Goal: Task Accomplishment & Management: Use online tool/utility

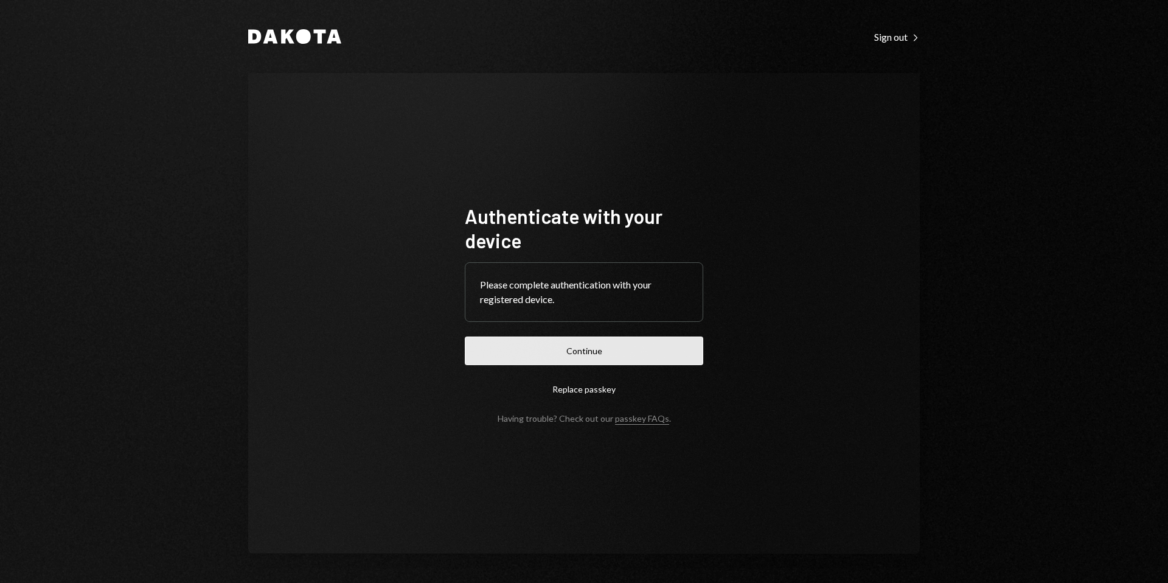
click at [589, 347] on button "Continue" at bounding box center [584, 350] width 238 height 29
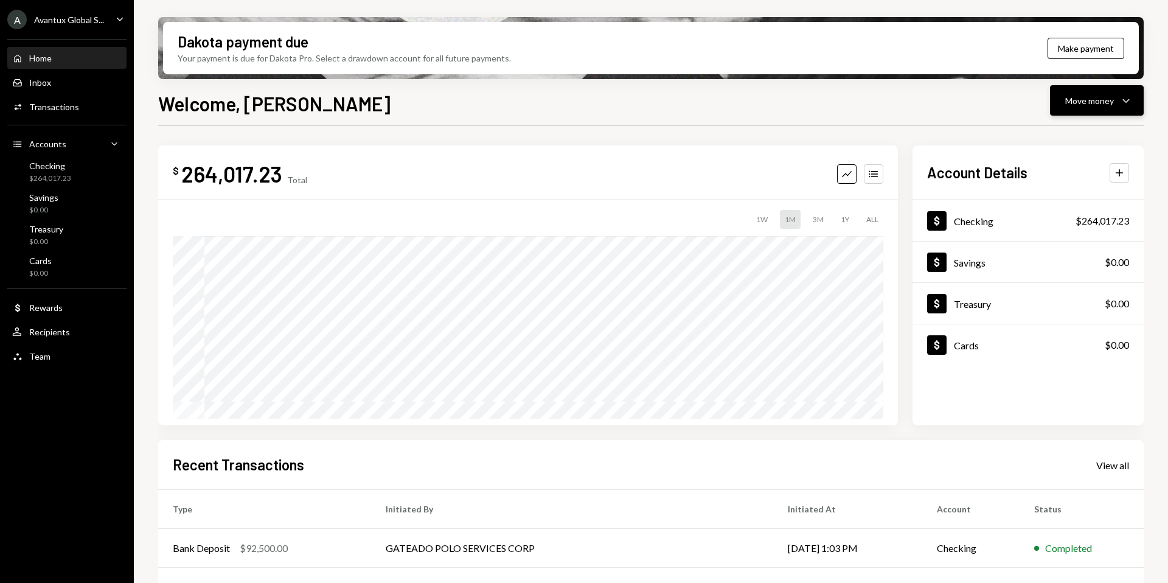
click at [1091, 98] on div "Move money" at bounding box center [1089, 100] width 49 height 13
click at [1047, 135] on div "Send" at bounding box center [1087, 137] width 89 height 13
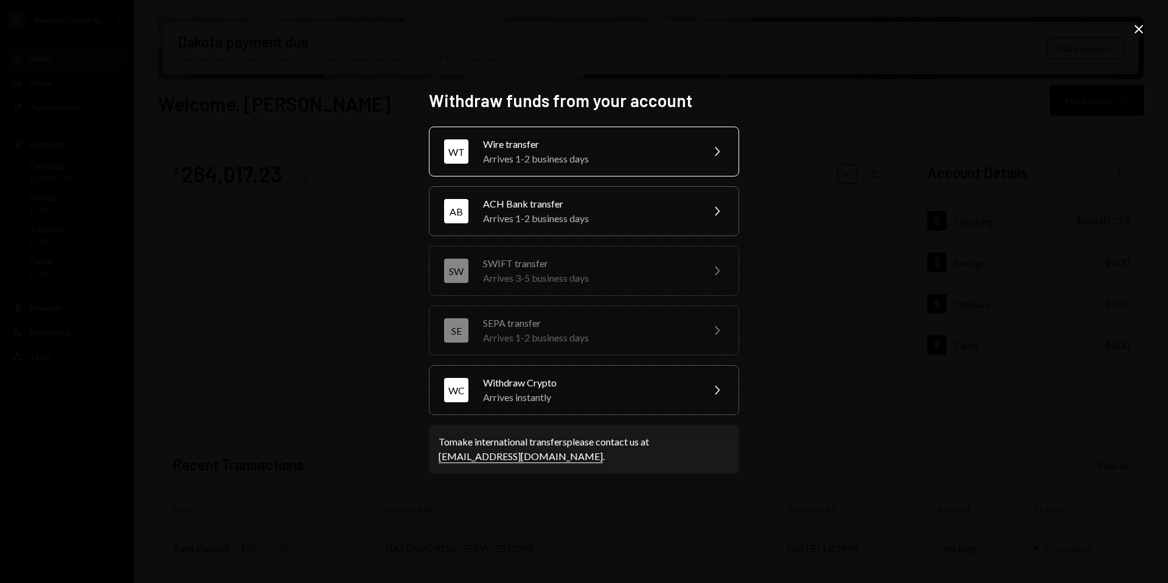
click at [537, 159] on div "Arrives 1-2 business days" at bounding box center [589, 158] width 212 height 15
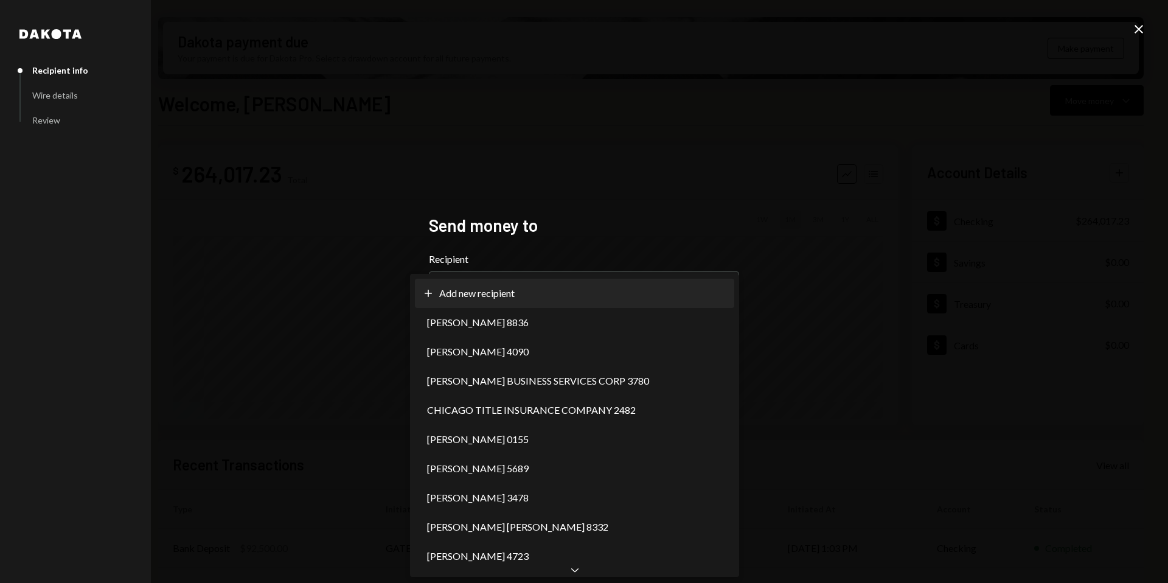
click at [656, 291] on body "A Avantux Global S... Caret Down Home Home Inbox Inbox Activities Transactions …" at bounding box center [584, 291] width 1168 height 583
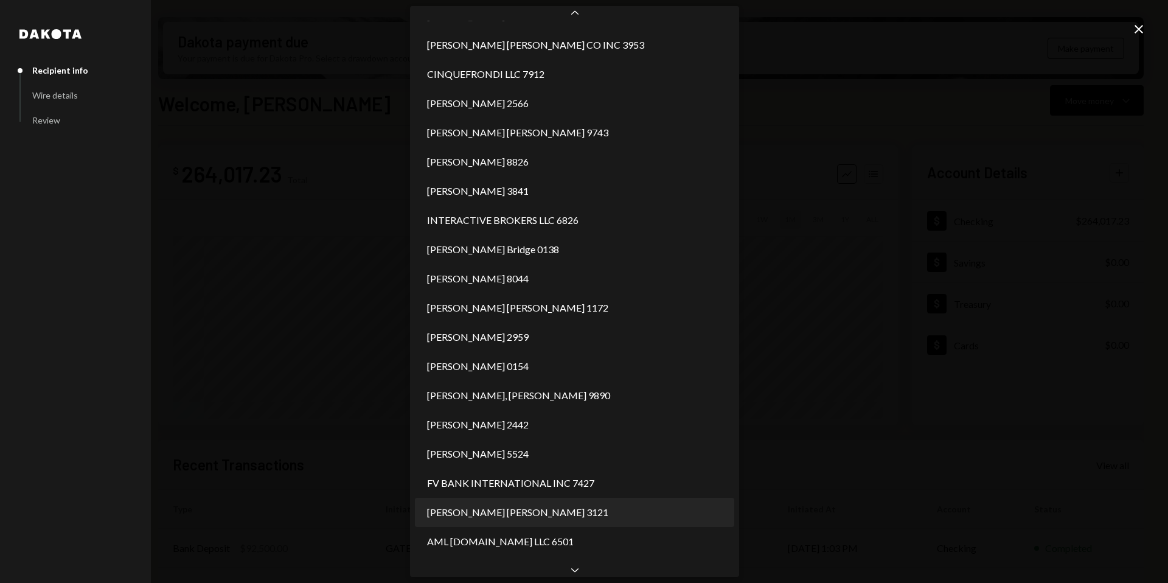
scroll to position [579, 0]
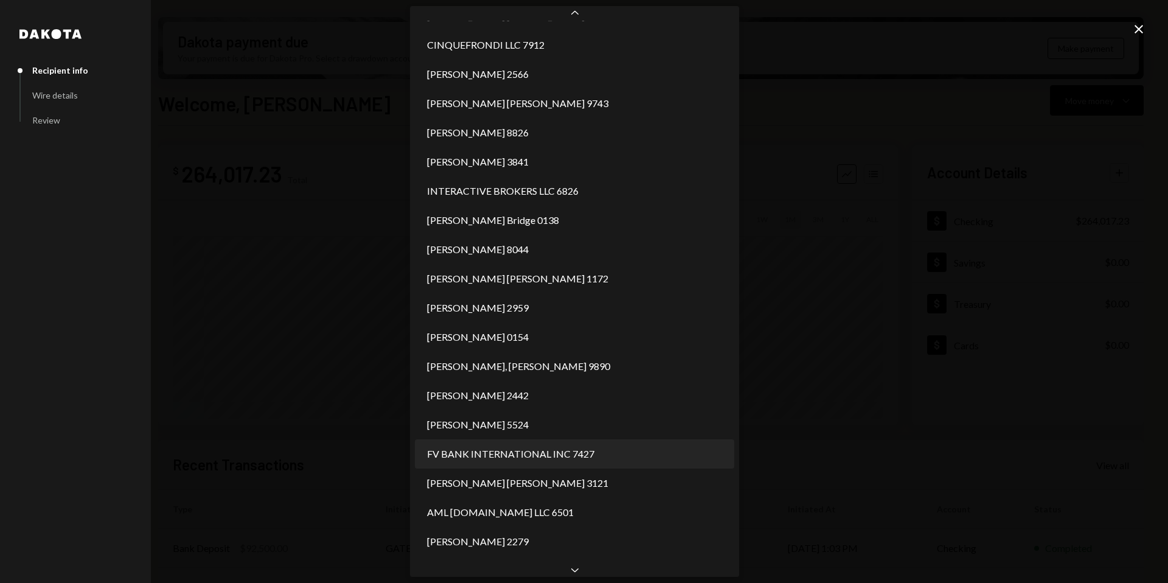
select select "**********"
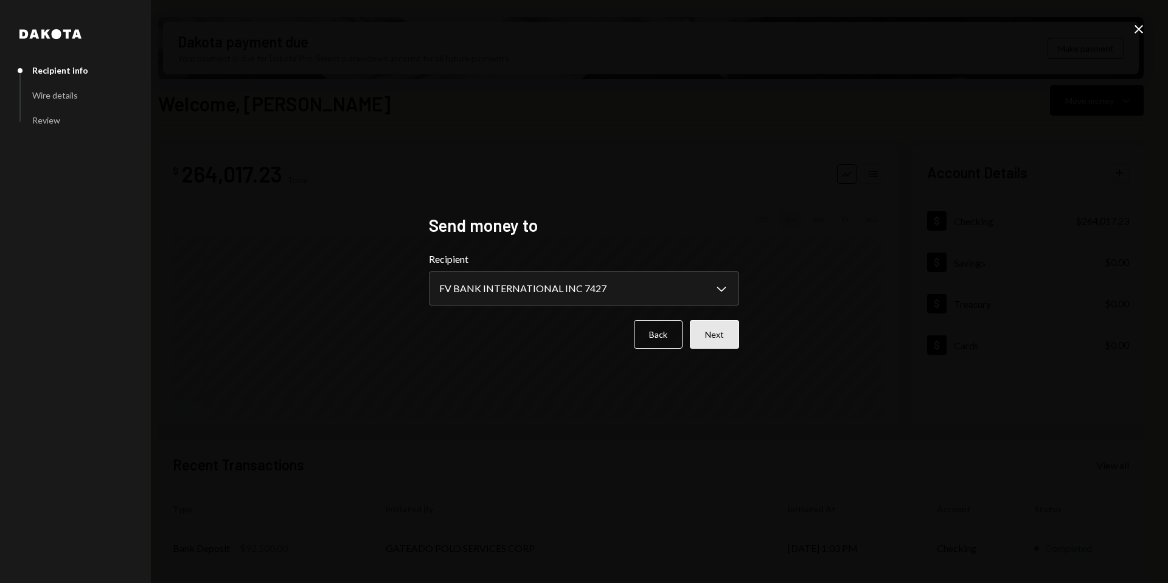
click at [724, 332] on button "Next" at bounding box center [714, 334] width 49 height 29
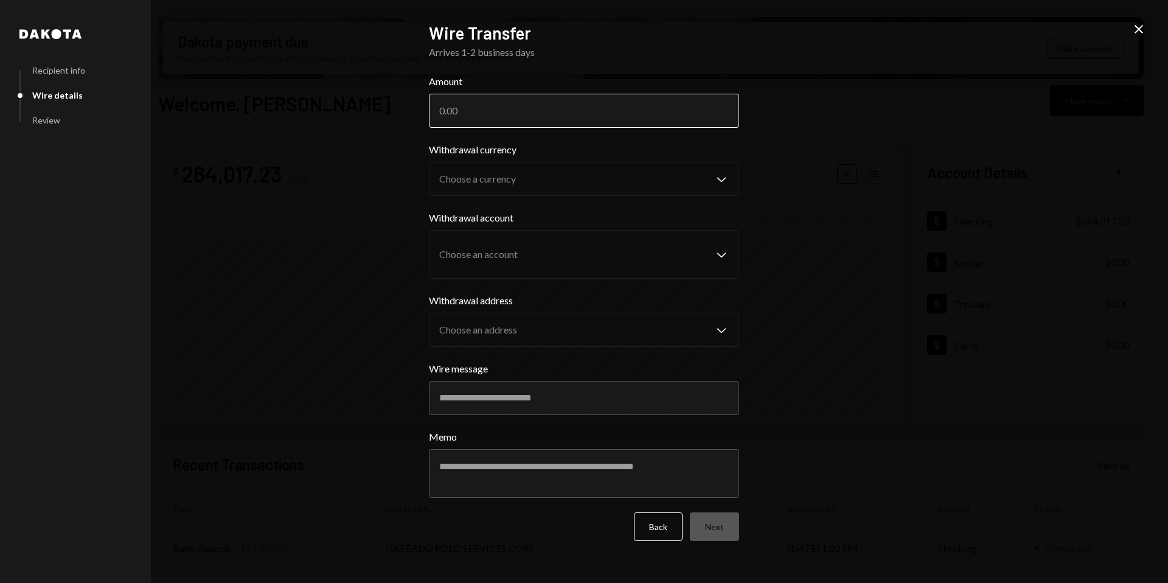
click at [486, 113] on input "Amount" at bounding box center [584, 111] width 310 height 34
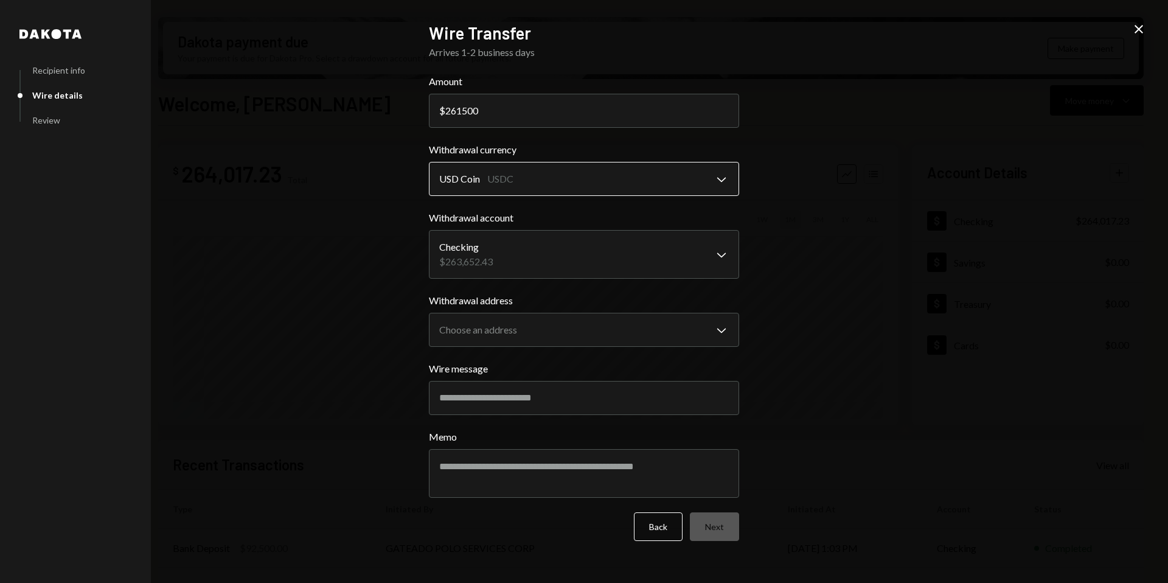
type input "261500"
click at [542, 173] on body "A Avantux Global S... Caret Down Home Home Inbox Inbox Activities Transactions …" at bounding box center [584, 291] width 1168 height 583
click at [533, 248] on body "A Avantux Global S... Caret Down Home Home Inbox Inbox Activities Transactions …" at bounding box center [584, 291] width 1168 height 583
click at [558, 328] on body "A Avantux Global S... Caret Down Home Home Inbox Inbox Activities Transactions …" at bounding box center [584, 291] width 1168 height 583
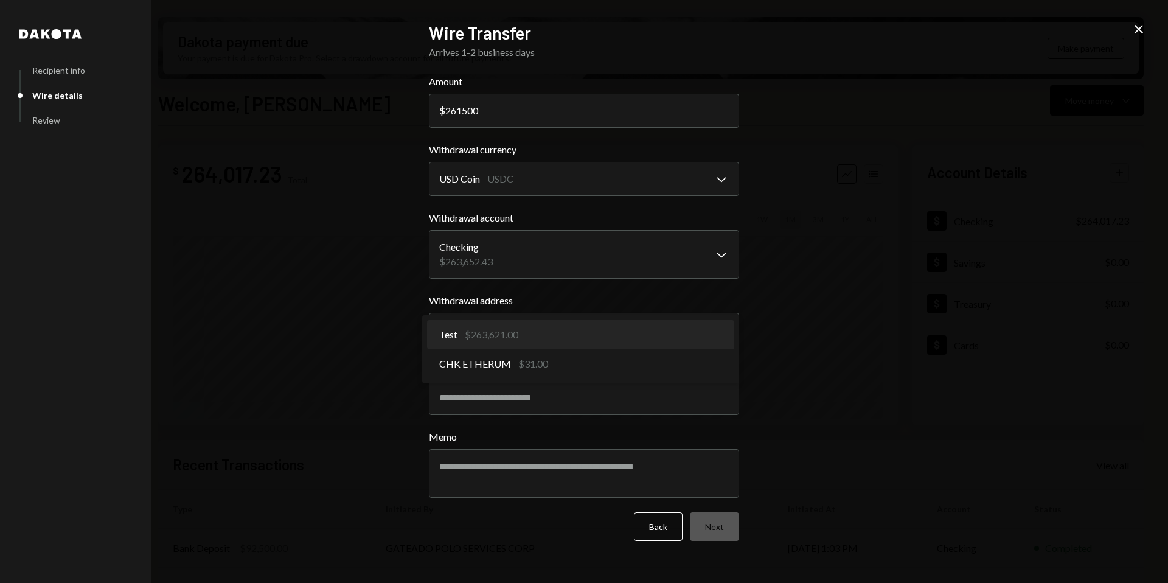
select select "**********"
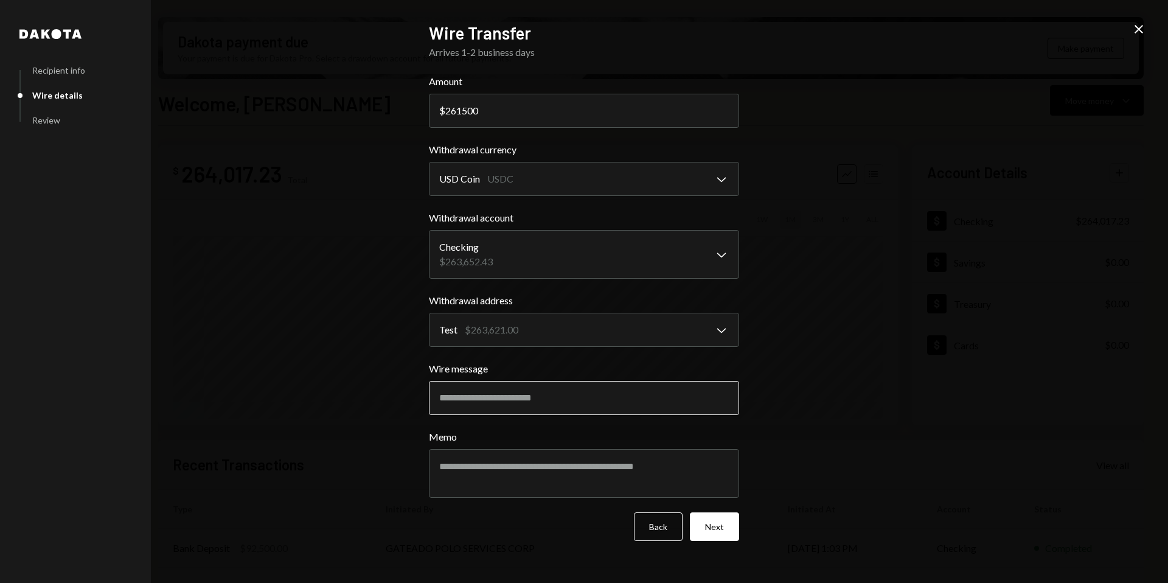
click at [543, 404] on input "Wire message" at bounding box center [584, 398] width 310 height 34
type input "**********"
click at [724, 525] on button "Next" at bounding box center [714, 526] width 49 height 29
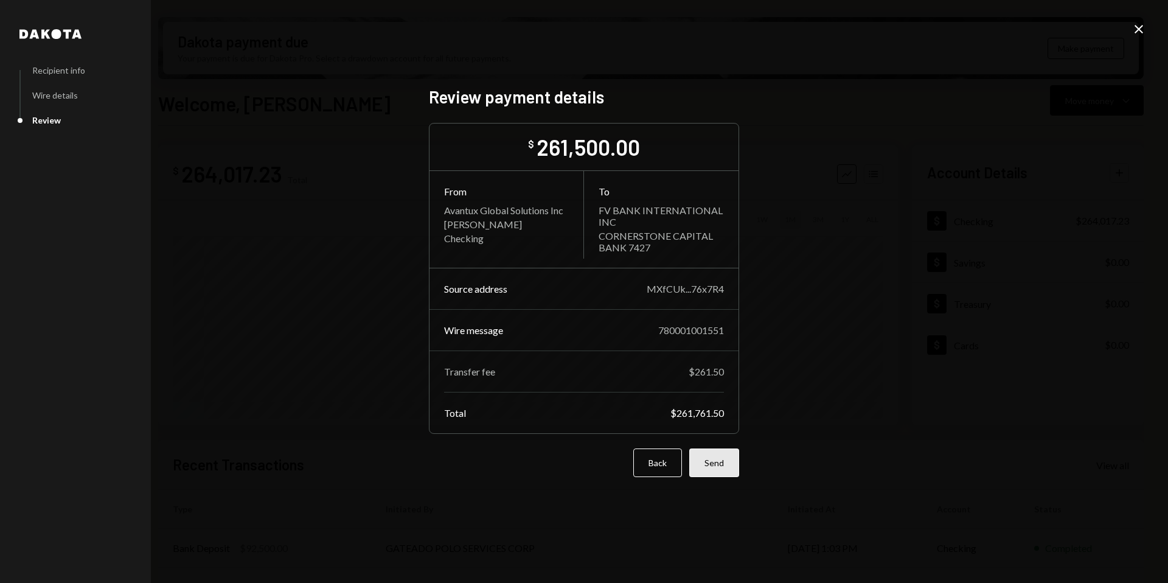
click at [721, 462] on button "Send" at bounding box center [714, 462] width 50 height 29
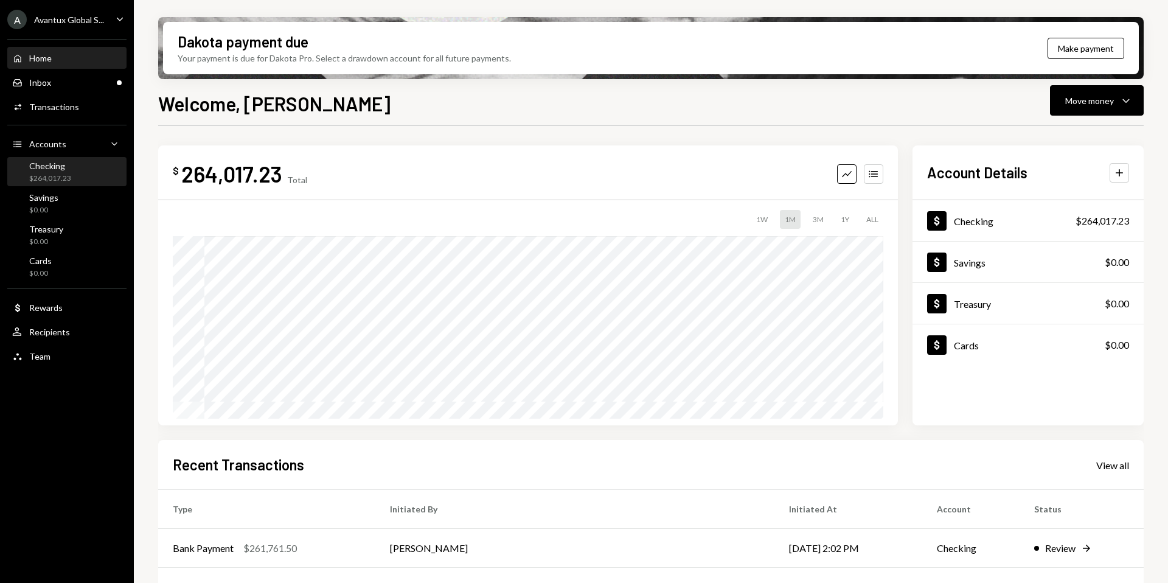
click at [38, 184] on div "Checking $264,017.23" at bounding box center [66, 172] width 109 height 28
click at [47, 173] on div "$264,017.23" at bounding box center [50, 178] width 42 height 10
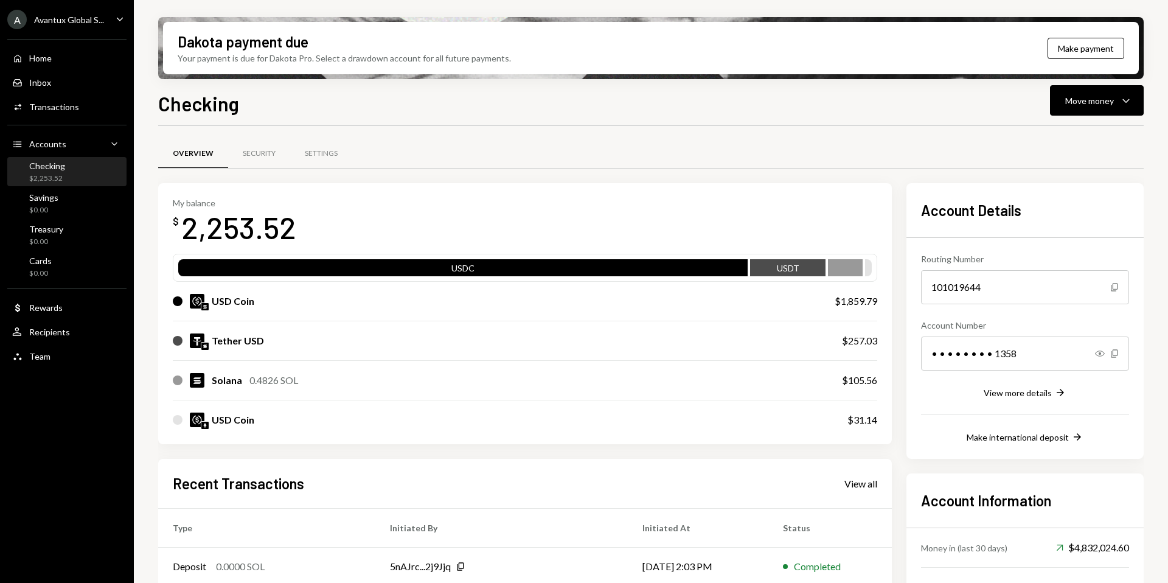
click at [55, 18] on div "Avantux Global S..." at bounding box center [69, 20] width 70 height 10
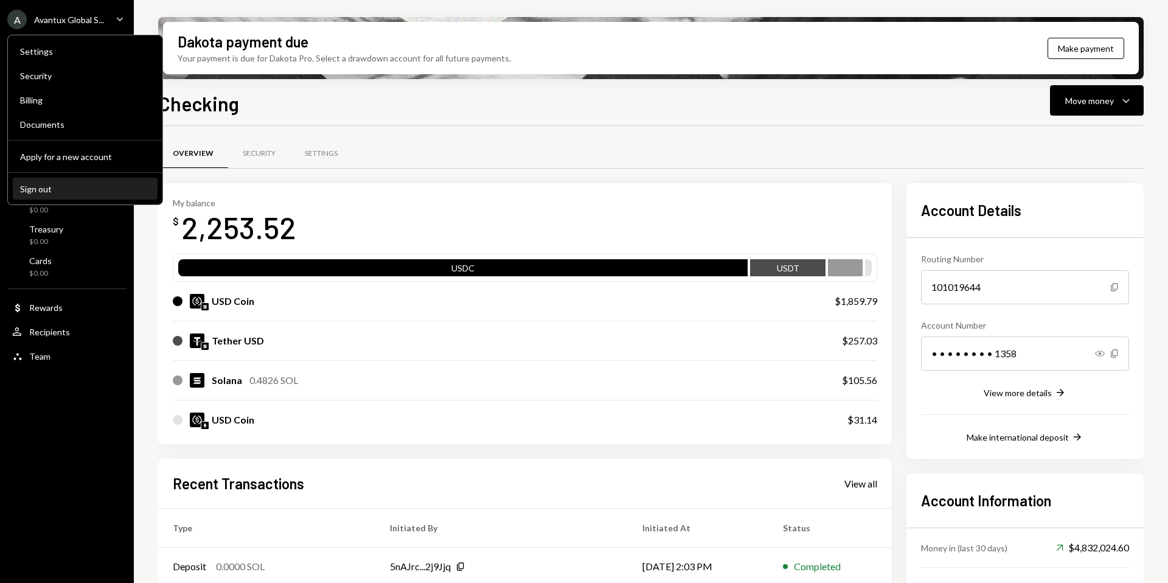
click at [42, 190] on div "Sign out" at bounding box center [85, 189] width 130 height 10
